Goal: Task Accomplishment & Management: Manage account settings

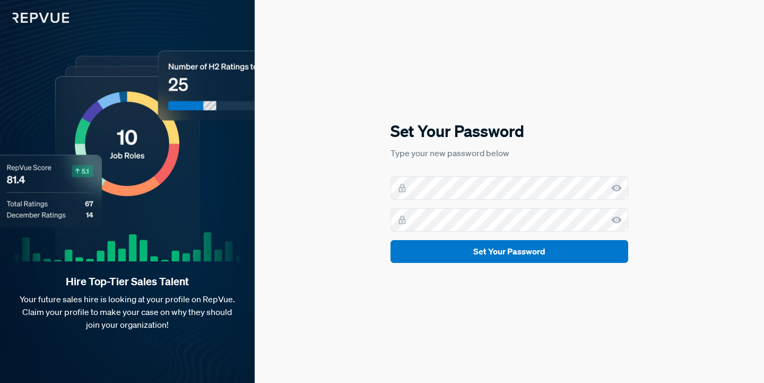
click at [616, 190] on use at bounding box center [616, 188] width 11 height 7
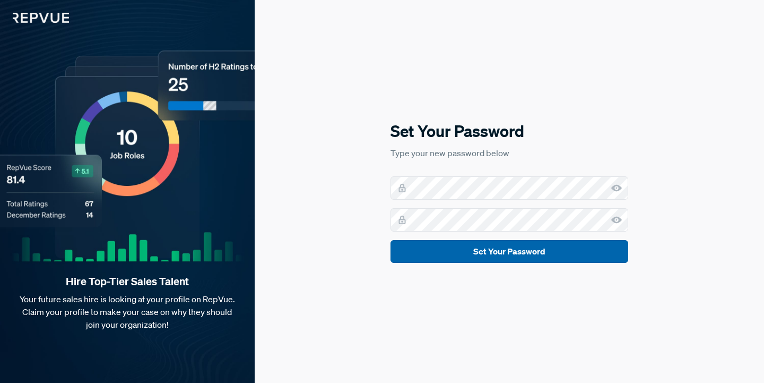
click at [546, 253] on button "Set Your Password" at bounding box center [510, 251] width 238 height 23
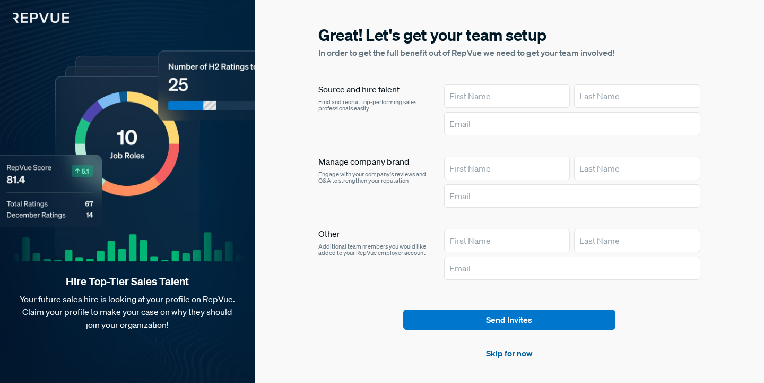
click at [495, 357] on link "Skip for now" at bounding box center [509, 353] width 47 height 13
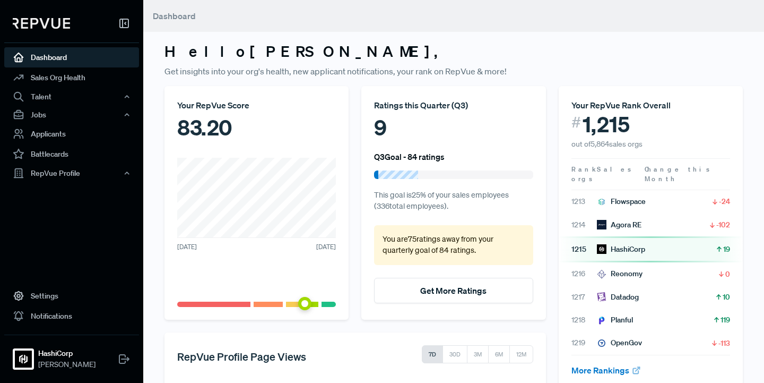
click at [57, 25] on img at bounding box center [41, 23] width 57 height 11
click at [64, 102] on div "Talent" at bounding box center [71, 97] width 135 height 18
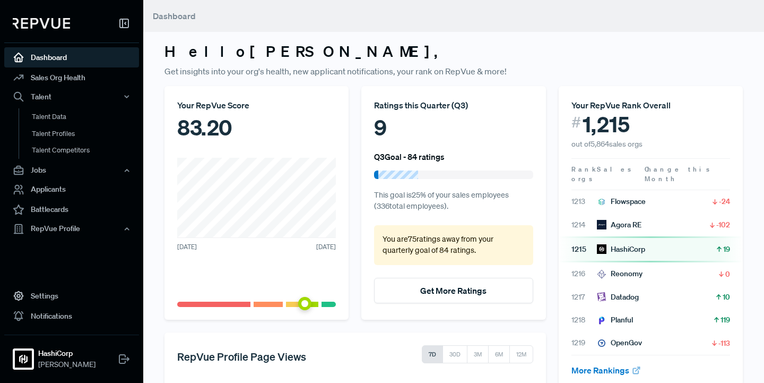
click at [123, 23] on use at bounding box center [124, 23] width 8 height 8
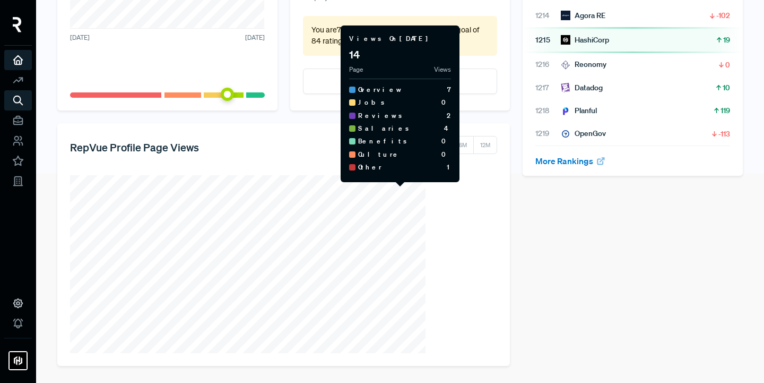
scroll to position [209, 0]
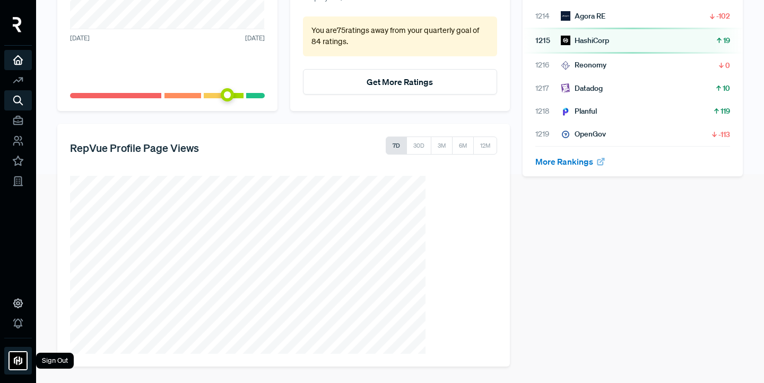
click at [22, 362] on img at bounding box center [18, 360] width 17 height 17
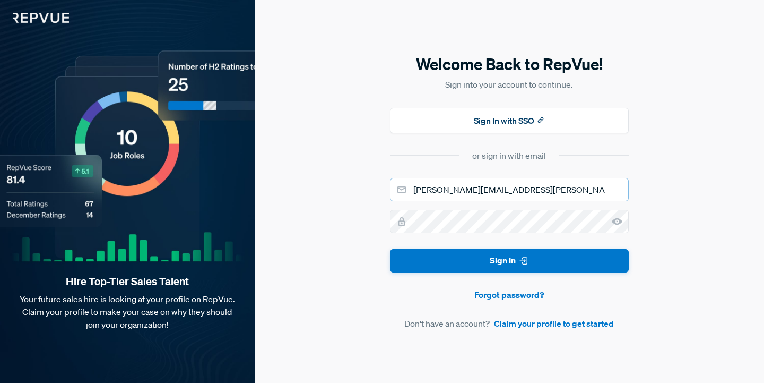
type input "[PERSON_NAME][EMAIL_ADDRESS][PERSON_NAME][DOMAIN_NAME]"
click at [509, 260] on button "Sign In" at bounding box center [509, 261] width 239 height 24
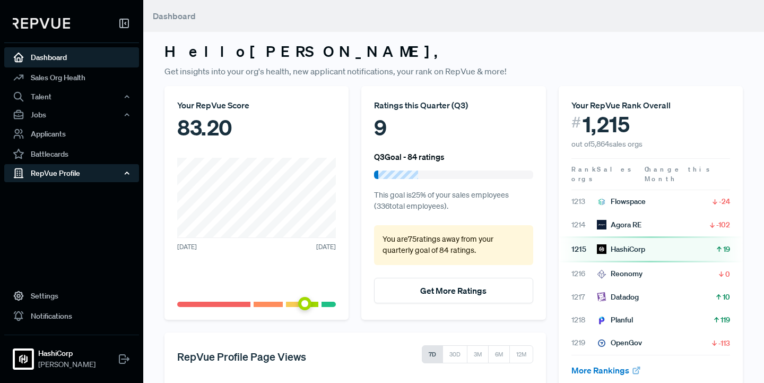
click at [80, 167] on div "RepVue Profile" at bounding box center [71, 173] width 135 height 18
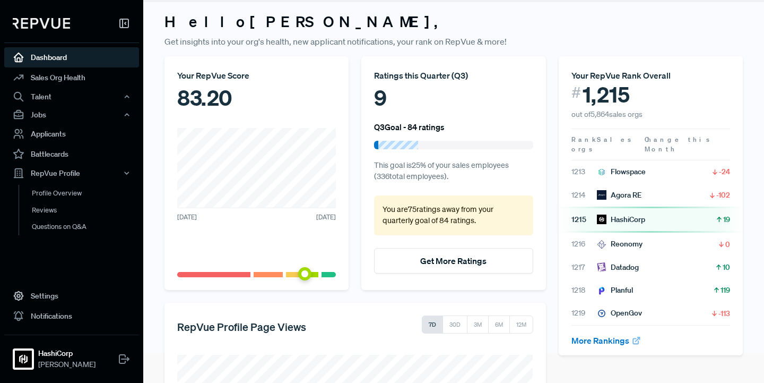
scroll to position [34, 0]
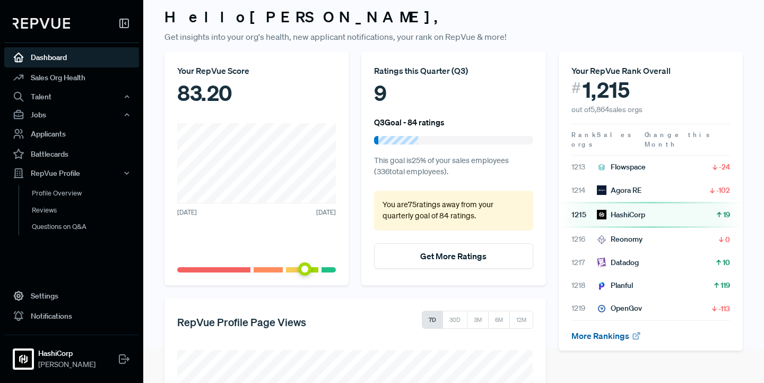
click at [621, 330] on link "More Rankings" at bounding box center [607, 335] width 70 height 11
